Goal: Task Accomplishment & Management: Manage account settings

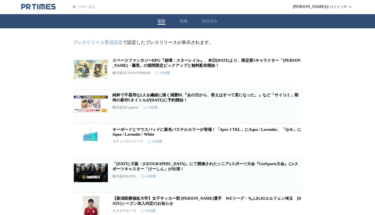
click at [163, 135] on link "キーボードとマウスパッドに新色パステルカラーが登場！「Apex 3 TKL」にAqua / Lavender、「QcK」にAqua / Lavender / …" at bounding box center [206, 132] width 189 height 9
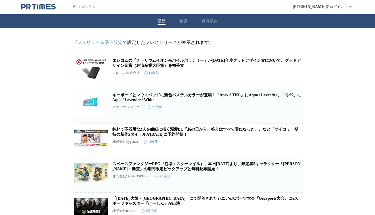
click at [129, 75] on p "エレコム株式会社" at bounding box center [125, 73] width 27 height 5
click at [47, 10] on icon "PR TIMESのトップページはこちら" at bounding box center [38, 6] width 34 height 7
click at [45, 7] on icon "PR TIMESのトップページはこちら" at bounding box center [38, 6] width 34 height 7
click at [51, 5] on icon "PR TIMESのトップページはこちら" at bounding box center [38, 6] width 34 height 7
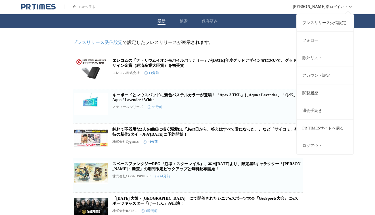
click at [324, 81] on link "アカウント設定" at bounding box center [324, 76] width 57 height 18
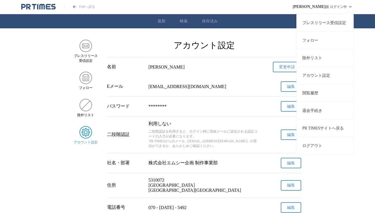
click at [317, 35] on link "フォロー" at bounding box center [324, 40] width 57 height 18
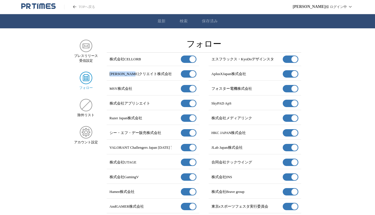
drag, startPoint x: 108, startPoint y: 73, endPoint x: 151, endPoint y: 74, distance: 42.3
click at [151, 74] on div "未来クリエイト株式会社 有効" at bounding box center [153, 74] width 92 height 13
click at [154, 87] on div "MSY株式会社 有効" at bounding box center [153, 88] width 92 height 13
drag, startPoint x: 152, startPoint y: 75, endPoint x: 109, endPoint y: 74, distance: 43.1
click at [109, 74] on div "未来クリエイト株式会社 有効" at bounding box center [153, 74] width 92 height 13
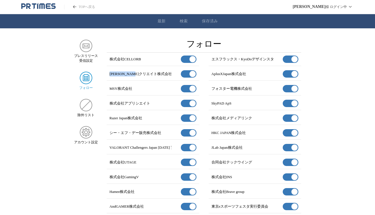
copy p "未来クリエイト株式会社"
drag, startPoint x: 211, startPoint y: 73, endPoint x: 247, endPoint y: 74, distance: 36.0
click at [246, 74] on p "AplusXJapan株式会社" at bounding box center [228, 73] width 35 height 5
copy p "AplusXJapan株式会社"
drag, startPoint x: 110, startPoint y: 90, endPoint x: 131, endPoint y: 90, distance: 21.0
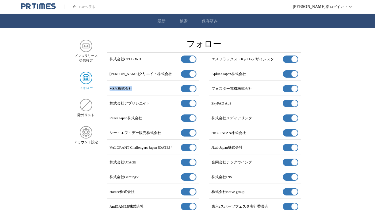
click at [131, 90] on p "MSY株式会社" at bounding box center [121, 88] width 23 height 5
copy p "MSY株式会社"
drag, startPoint x: 212, startPoint y: 89, endPoint x: 252, endPoint y: 89, distance: 40.3
click at [252, 89] on div "フォスター電機株式会社 有効" at bounding box center [255, 88] width 92 height 13
copy p "フォスター電機株式会社"
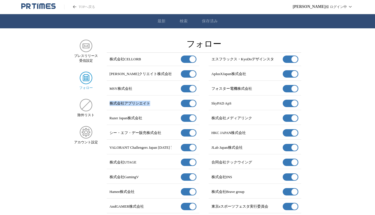
drag, startPoint x: 110, startPoint y: 103, endPoint x: 153, endPoint y: 101, distance: 42.9
click at [153, 101] on div "株式会社アプリシエイト 有効" at bounding box center [153, 103] width 92 height 13
copy p "株式会社アプリシエイト"
drag, startPoint x: 212, startPoint y: 103, endPoint x: 234, endPoint y: 104, distance: 22.2
click at [234, 104] on div "SkyPAD ApS 有効" at bounding box center [255, 103] width 92 height 13
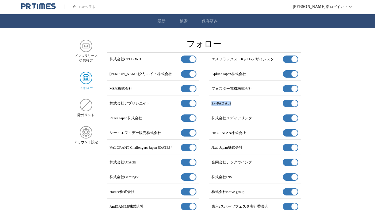
copy p "SkyPAD ApS"
drag, startPoint x: 109, startPoint y: 117, endPoint x: 152, endPoint y: 117, distance: 43.1
click at [152, 117] on div "Razer Japan株式会社 有効" at bounding box center [153, 118] width 92 height 13
copy p "Razer Japan株式会社"
drag, startPoint x: 211, startPoint y: 118, endPoint x: 254, endPoint y: 118, distance: 43.1
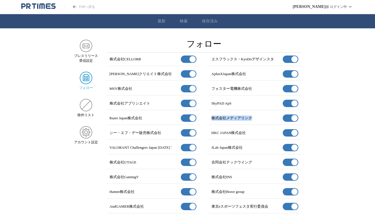
click at [254, 118] on div "株式会社メディアリンク 有効" at bounding box center [255, 118] width 92 height 13
copy p "株式会社メディアリンク"
drag, startPoint x: 110, startPoint y: 132, endPoint x: 160, endPoint y: 132, distance: 50.5
click at [160, 132] on p "シー・エフ・デー販売株式会社" at bounding box center [136, 132] width 52 height 5
copy p "シー・エフ・デー販売株式会社"
